Goal: Information Seeking & Learning: Learn about a topic

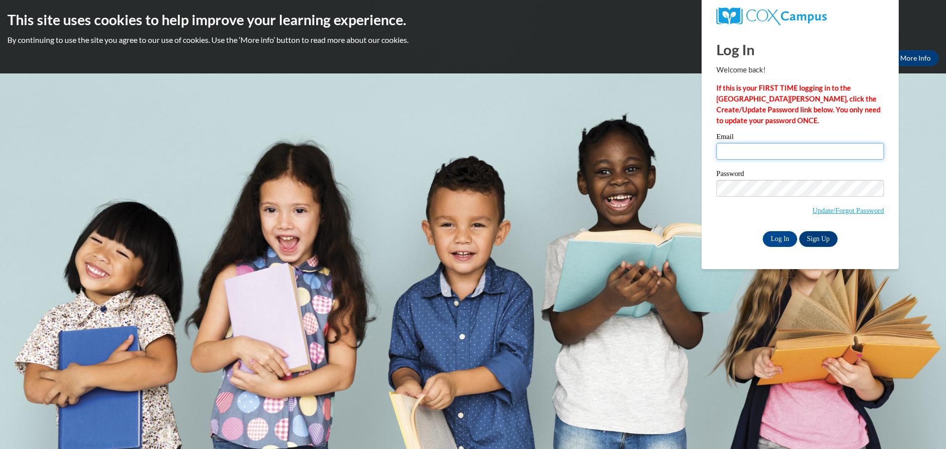
click at [746, 158] on input "Email" at bounding box center [800, 151] width 168 height 17
click at [748, 152] on input "kristi.sweat@glynn.k12.ga.us" at bounding box center [800, 151] width 168 height 17
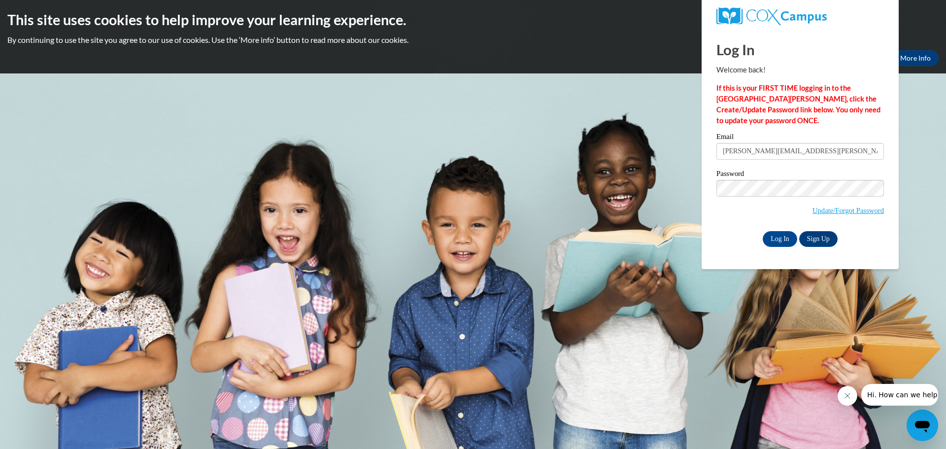
drag, startPoint x: 818, startPoint y: 152, endPoint x: 705, endPoint y: 159, distance: 113.0
click at [706, 159] on div "Log In Welcome back! If this is your FIRST TIME logging in to the NEW Cox Campu…" at bounding box center [800, 149] width 212 height 239
type input "kristi.sweat@glynn.k12.ga.us"
click at [779, 238] on input "Log In" at bounding box center [780, 239] width 34 height 16
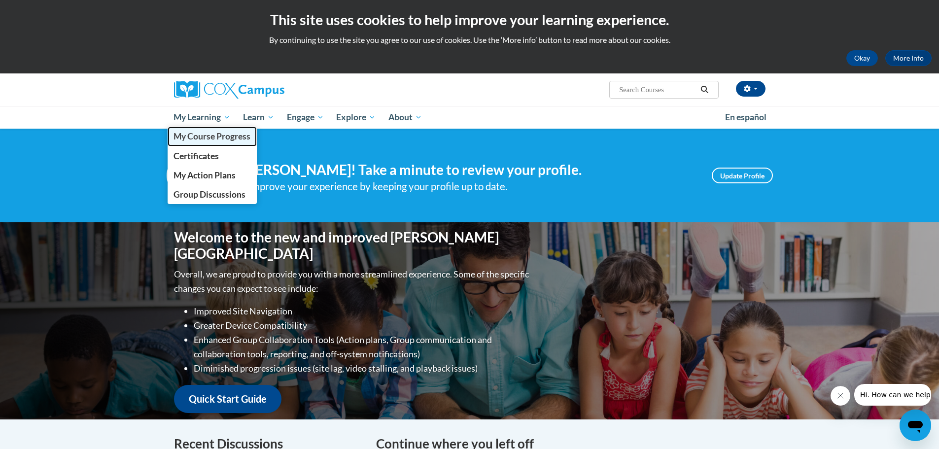
click at [201, 143] on link "My Course Progress" at bounding box center [213, 136] width 90 height 19
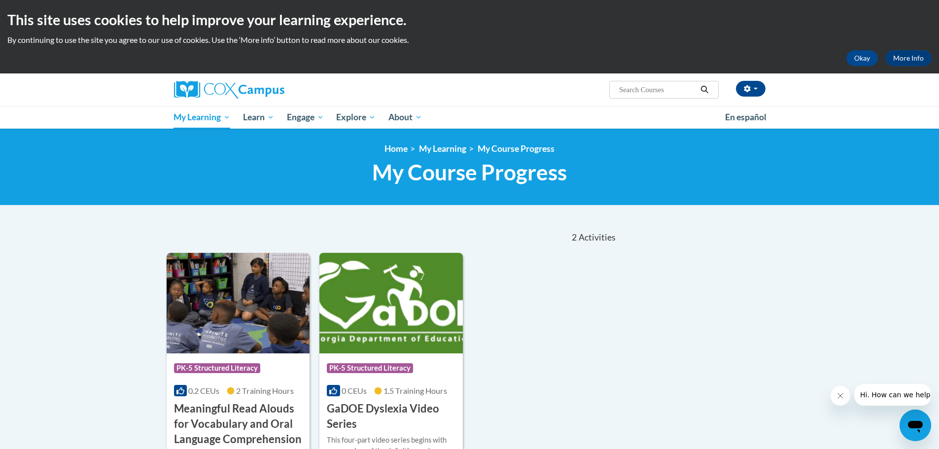
click at [662, 90] on input "Search..." at bounding box center [657, 90] width 79 height 12
paste input "Early Print Literacy"
type input "Early Print Literacy"
click at [750, 94] on button "button" at bounding box center [751, 89] width 30 height 16
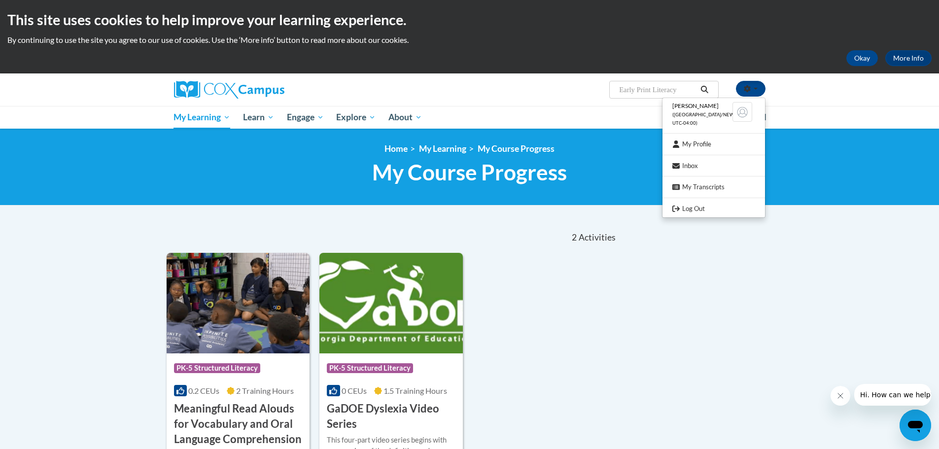
click at [701, 90] on icon "Search" at bounding box center [704, 89] width 9 height 7
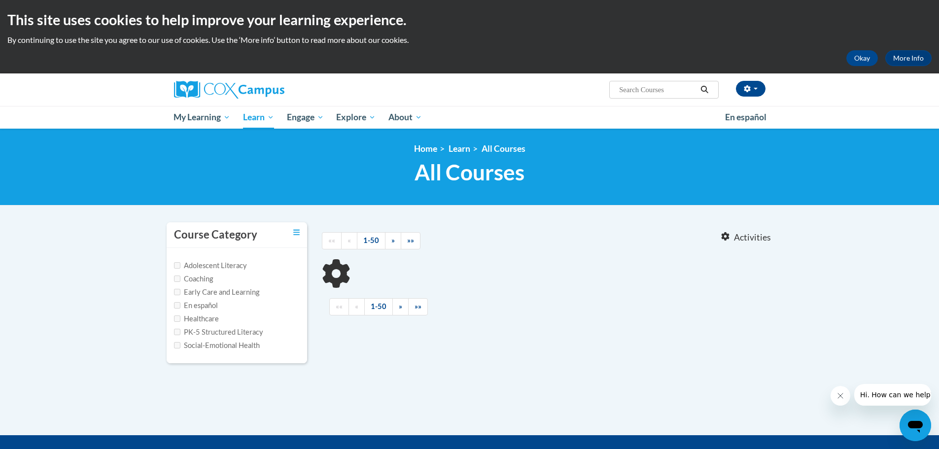
type input "Early Print Literacy"
click at [687, 89] on input "Early Print Literacy" at bounding box center [657, 90] width 79 height 12
drag, startPoint x: 687, startPoint y: 89, endPoint x: 605, endPoint y: 98, distance: 82.7
click at [605, 98] on div "Kristi Sweat (America/New_York UTC-04:00) My Profile Inbox My Transcripts Log O…" at bounding box center [571, 85] width 404 height 25
click at [705, 87] on icon "Search" at bounding box center [704, 89] width 7 height 7
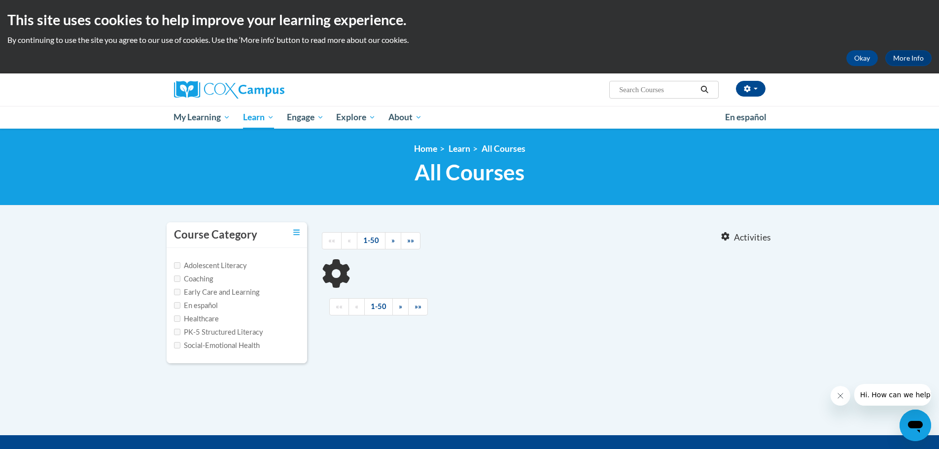
type input "Early Print Literacy"
